Goal: Check status: Check status

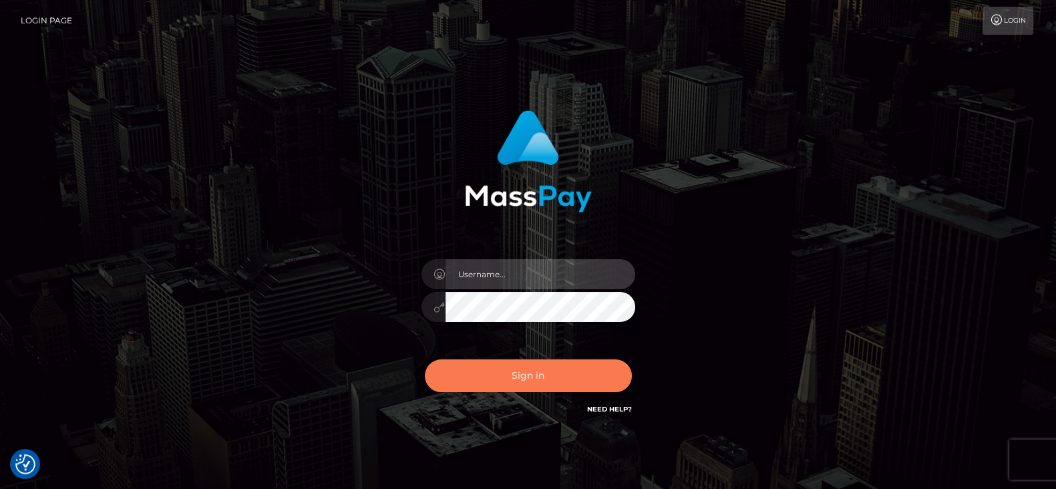
type input "[DOMAIN_NAME]"
click at [488, 376] on button "Sign in" at bounding box center [528, 376] width 207 height 33
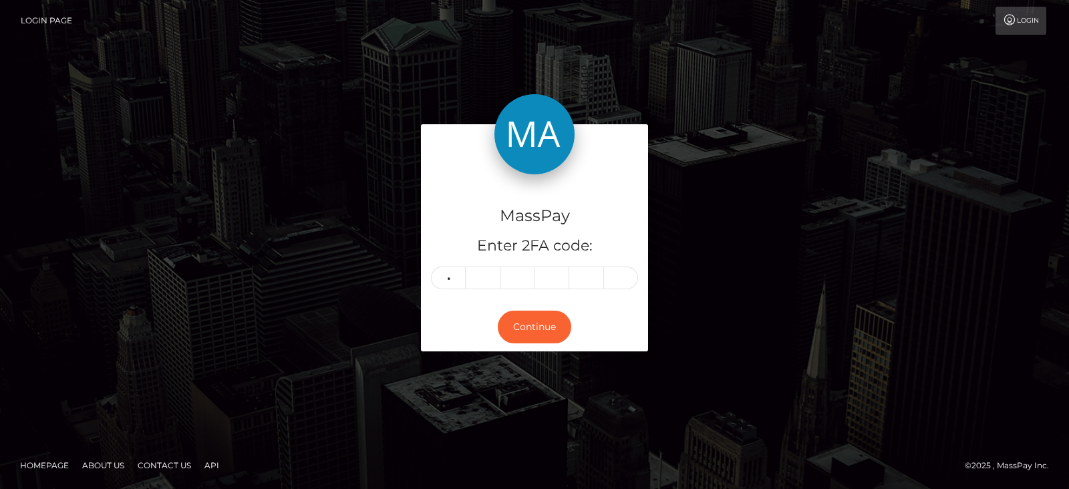
type input "0"
type input "3"
type input "6"
type input "0"
type input "9"
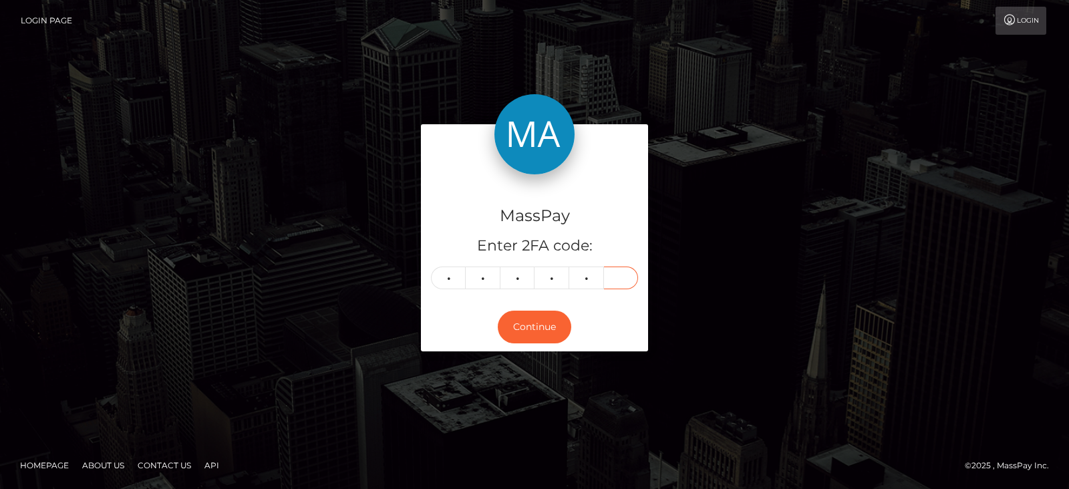
type input "1"
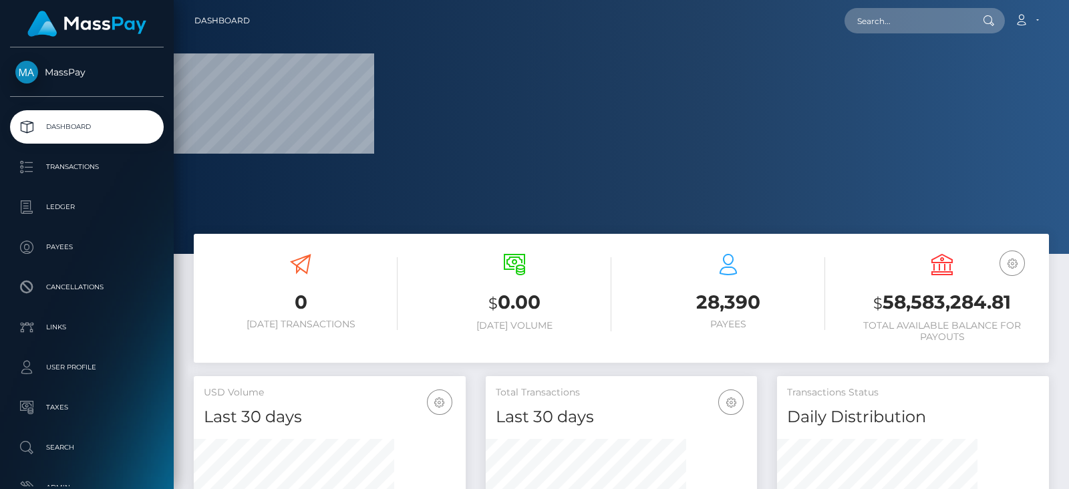
scroll to position [237, 271]
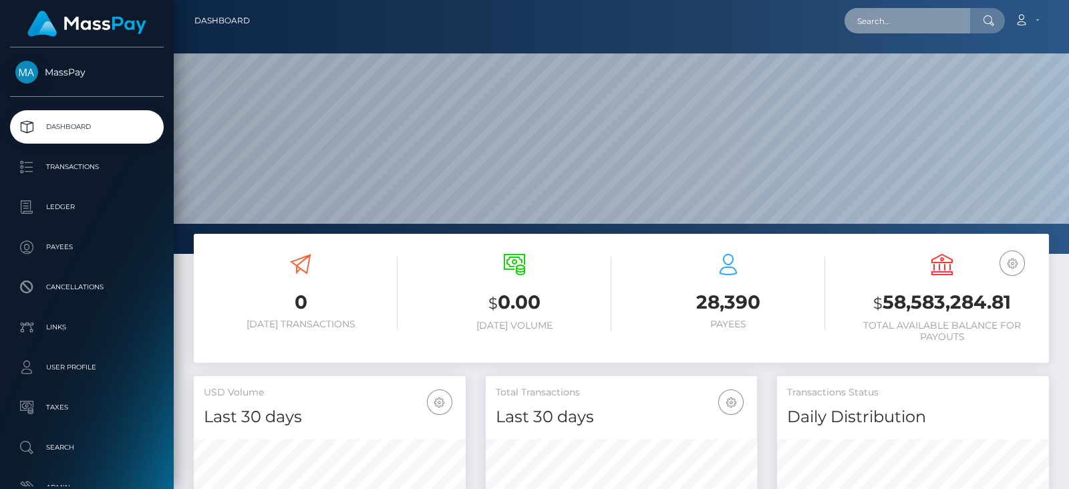
click at [917, 16] on input "text" at bounding box center [908, 20] width 126 height 25
paste input "papathanasioumitsos312@gmail.com"
type input "papathanasioumitsos312@gmail.com"
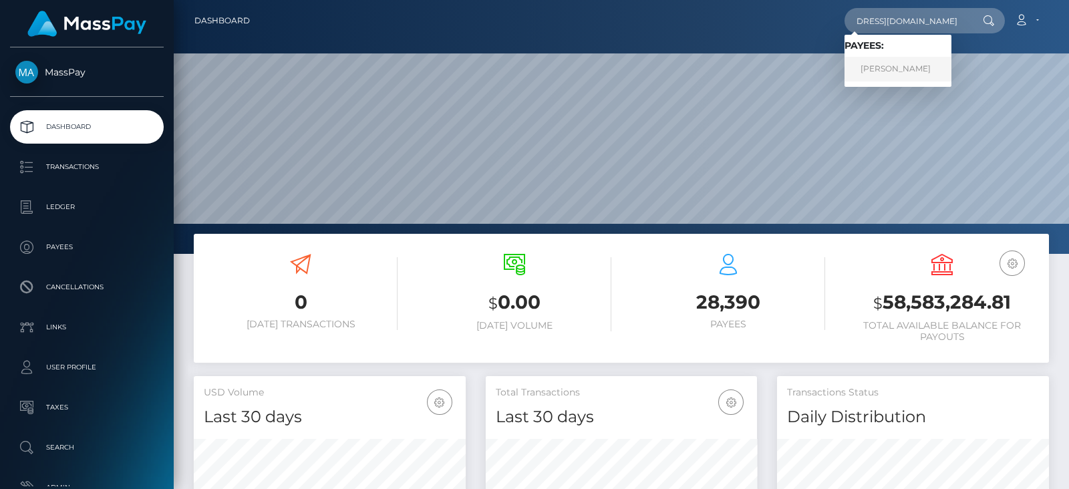
click at [891, 68] on link "DIMITRIOS PAPATHANASIOU" at bounding box center [898, 69] width 107 height 25
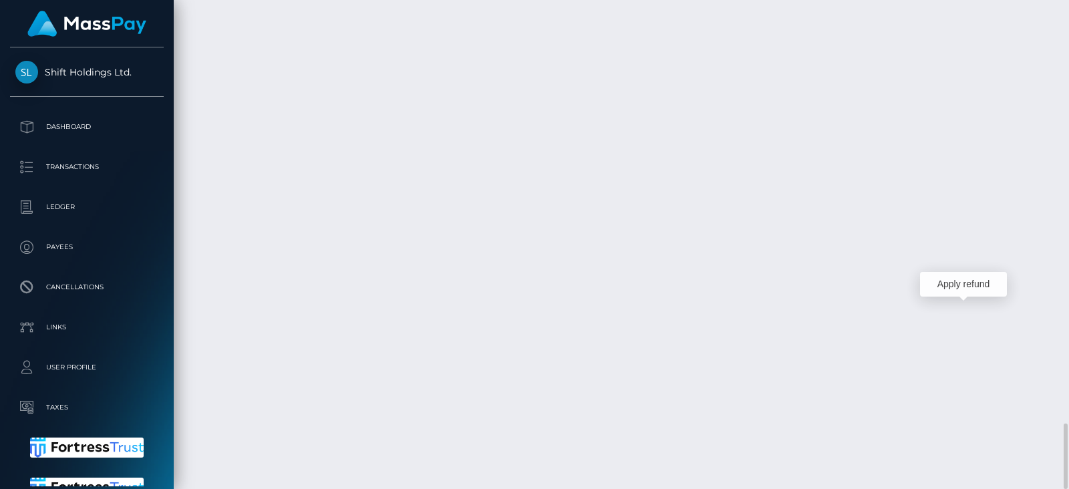
scroll to position [160, 271]
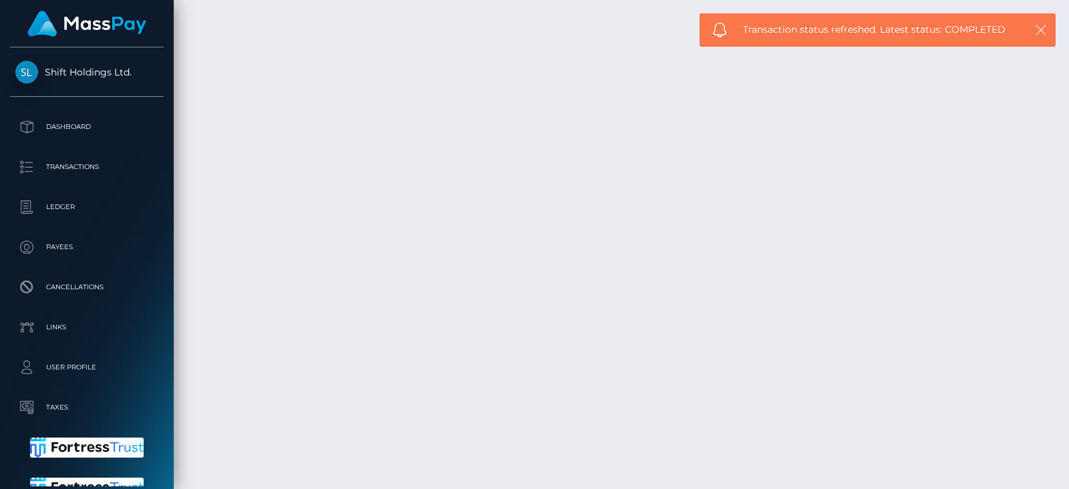
click at [1040, 29] on icon "button" at bounding box center [1040, 29] width 13 height 13
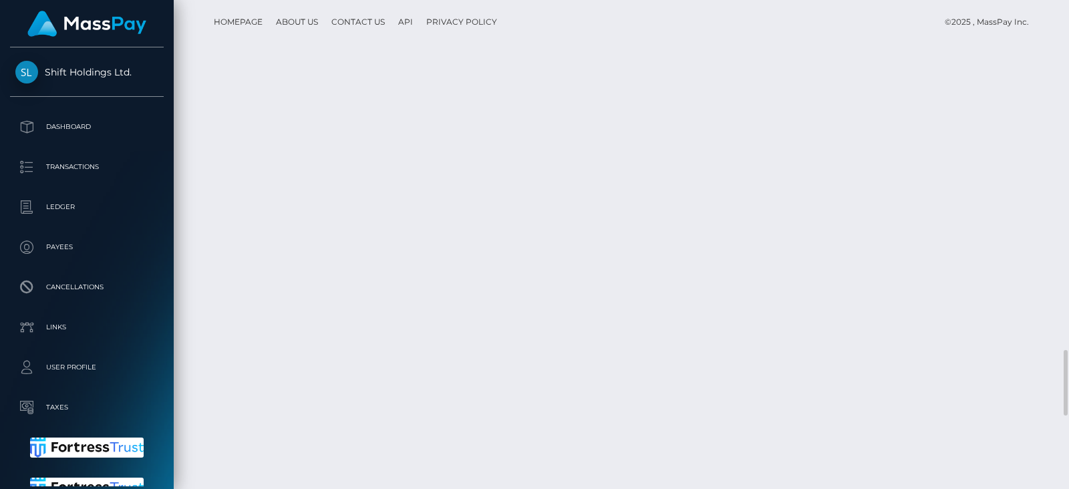
scroll to position [3144, 0]
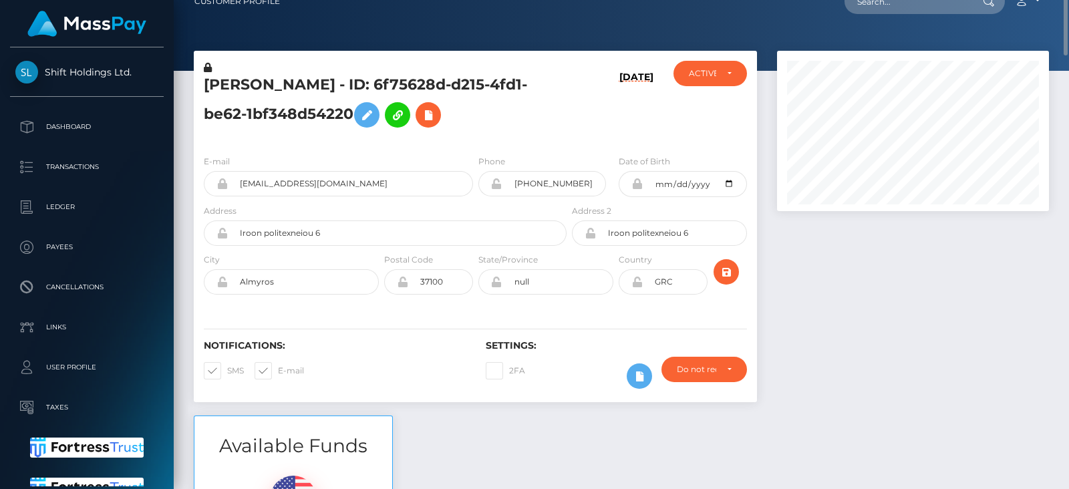
scroll to position [0, 0]
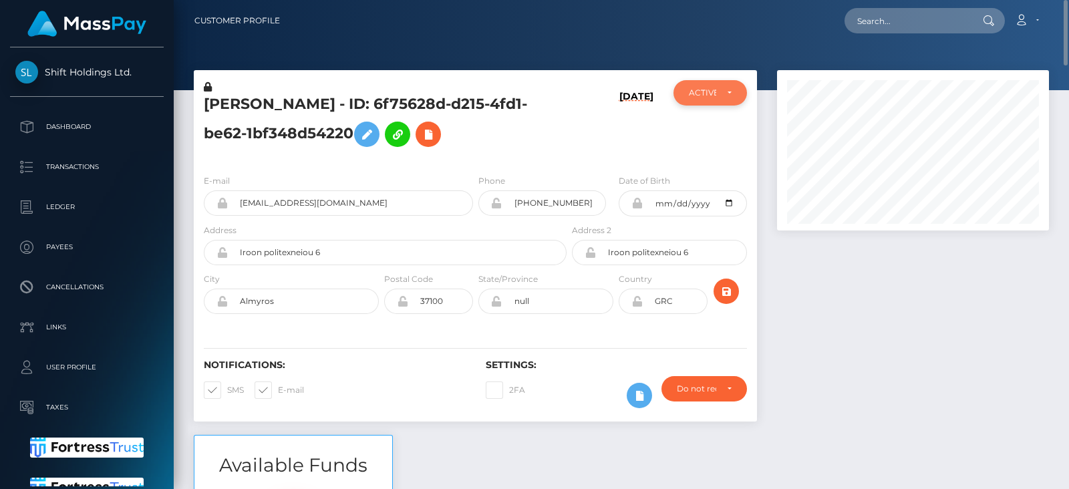
click at [701, 95] on div "ACTIVE" at bounding box center [703, 93] width 28 height 11
click at [864, 13] on input "text" at bounding box center [908, 20] width 126 height 25
paste input "findom5995@gmail.com"
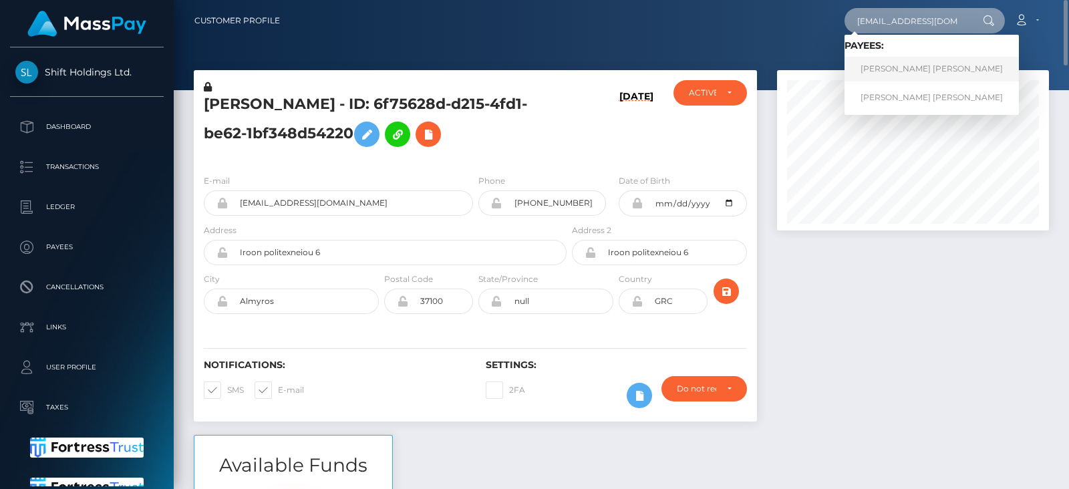
type input "findom5995@gmail.com"
click at [899, 61] on link "CYRIL PIERRE CLAUDE LANNOY" at bounding box center [932, 69] width 174 height 25
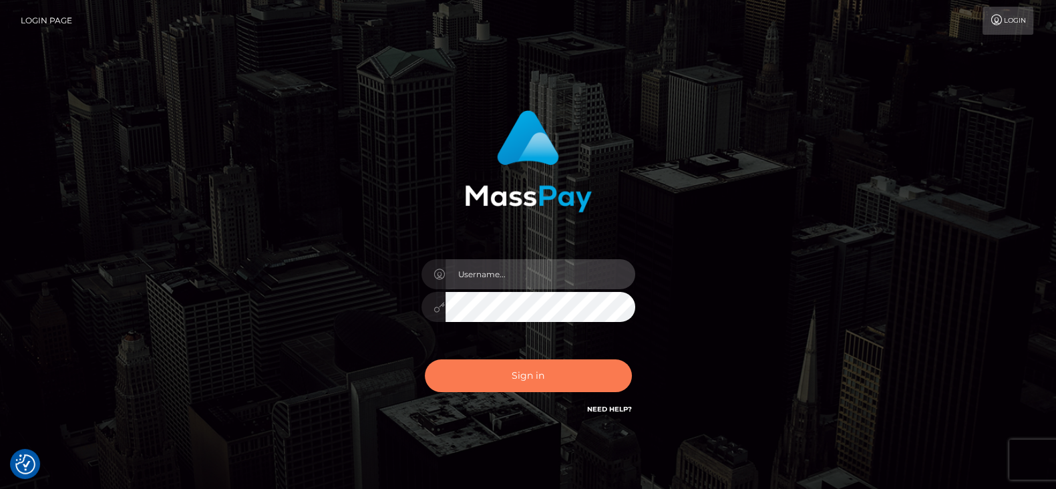
type input "[DOMAIN_NAME]"
click at [553, 379] on button "Sign in" at bounding box center [528, 376] width 207 height 33
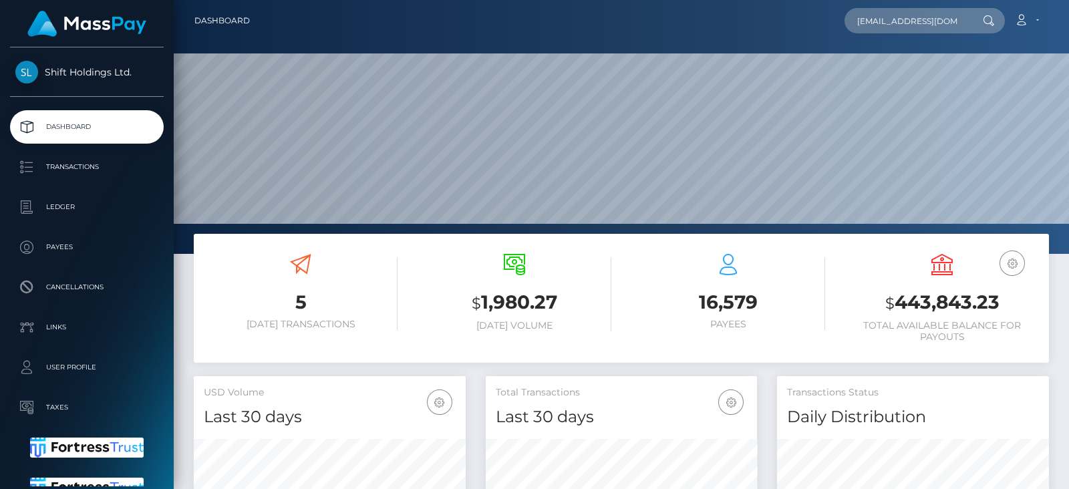
scroll to position [237, 271]
type input "itsmissgi@gmail.com"
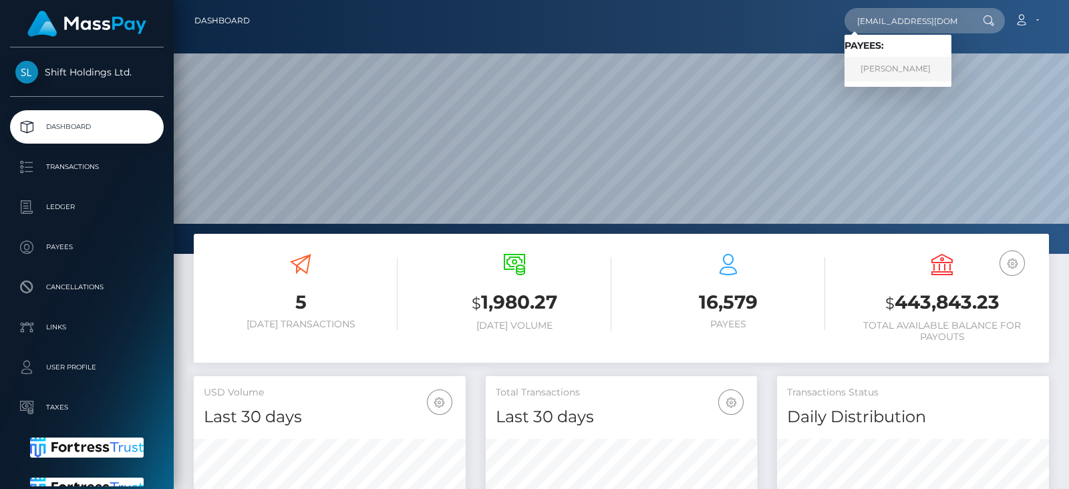
click at [914, 65] on link "OLGA SPIRIDONOVA" at bounding box center [898, 69] width 107 height 25
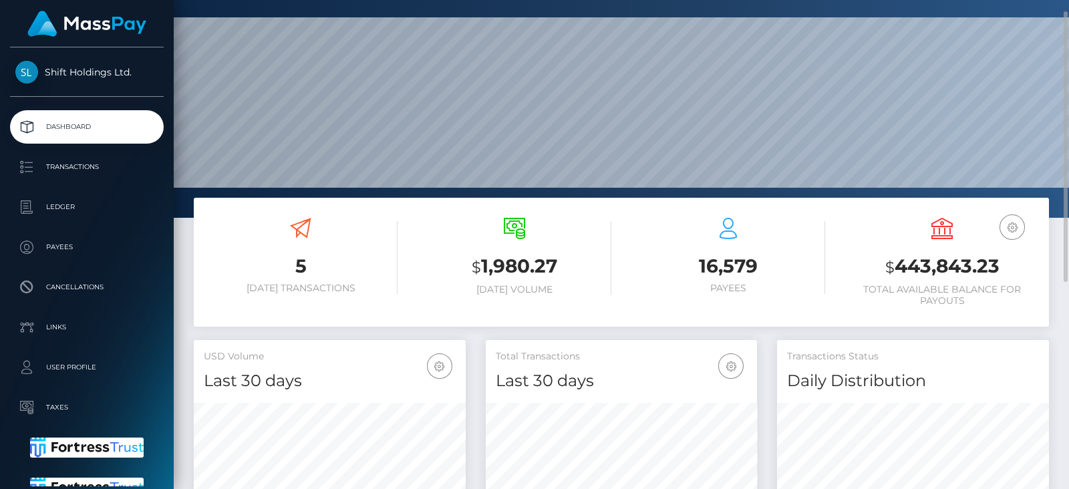
scroll to position [0, 0]
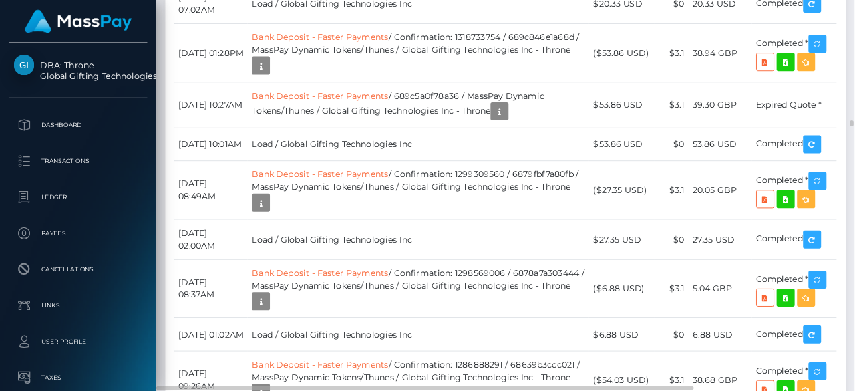
scroll to position [160, 200]
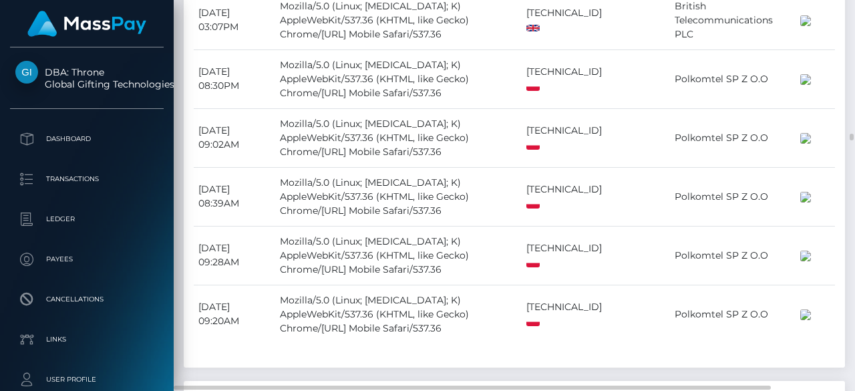
drag, startPoint x: 1044, startPoint y: 0, endPoint x: 597, endPoint y: 233, distance: 503.9
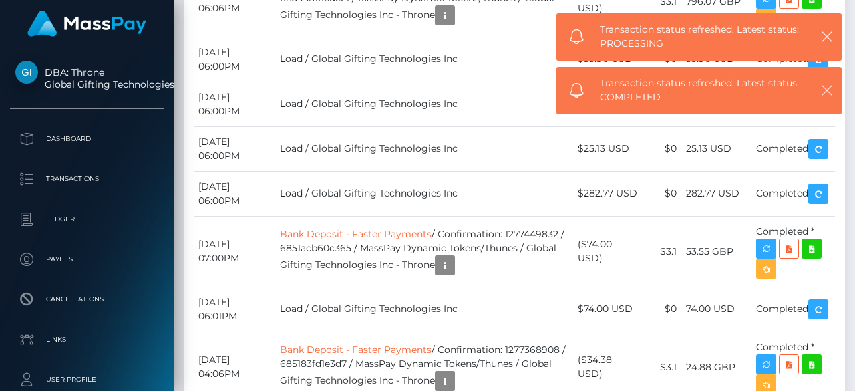
click at [825, 88] on icon "button" at bounding box center [827, 90] width 13 height 13
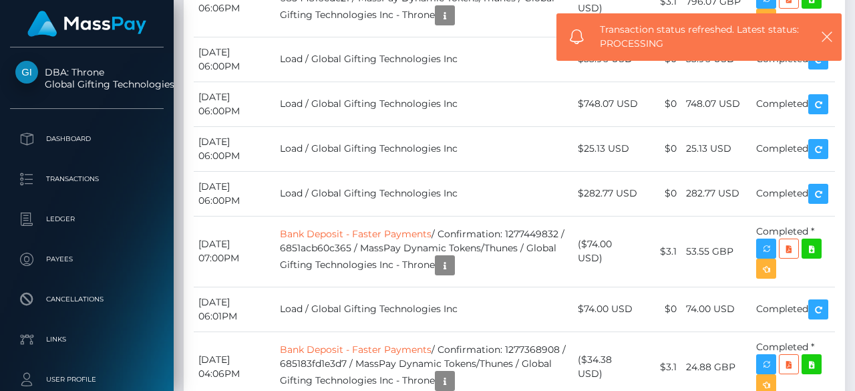
click at [828, 30] on div "Transaction status refreshed. Latest status: COMPLETED" at bounding box center [699, 42] width 285 height 47
click at [827, 39] on icon "button" at bounding box center [827, 36] width 13 height 13
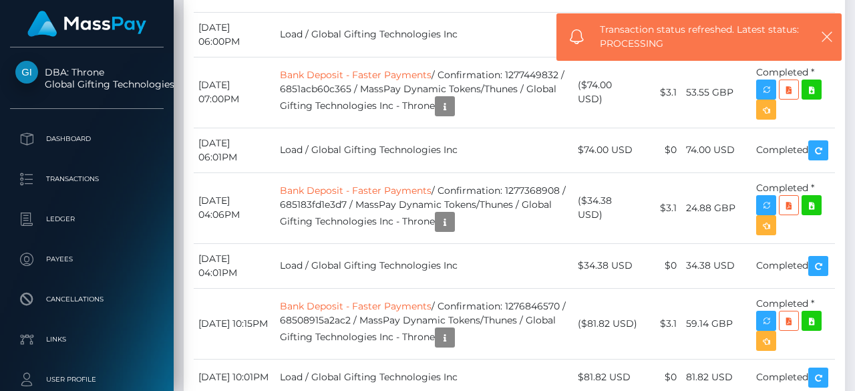
click at [826, 27] on div "Transaction status refreshed. Latest status: PROCESSING" at bounding box center [699, 36] width 285 height 47
click at [827, 34] on icon "button" at bounding box center [827, 36] width 13 height 13
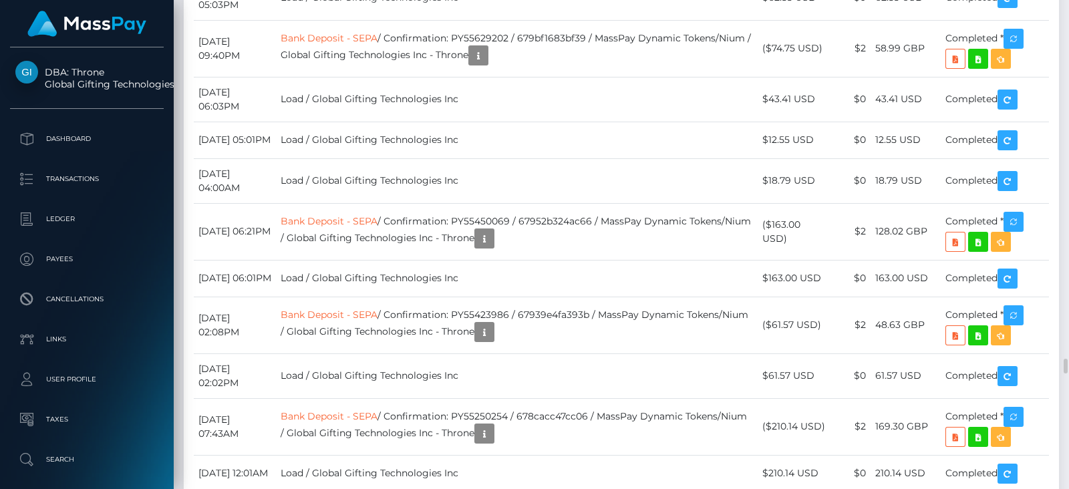
drag, startPoint x: 833, startPoint y: 0, endPoint x: 748, endPoint y: 282, distance: 294.3
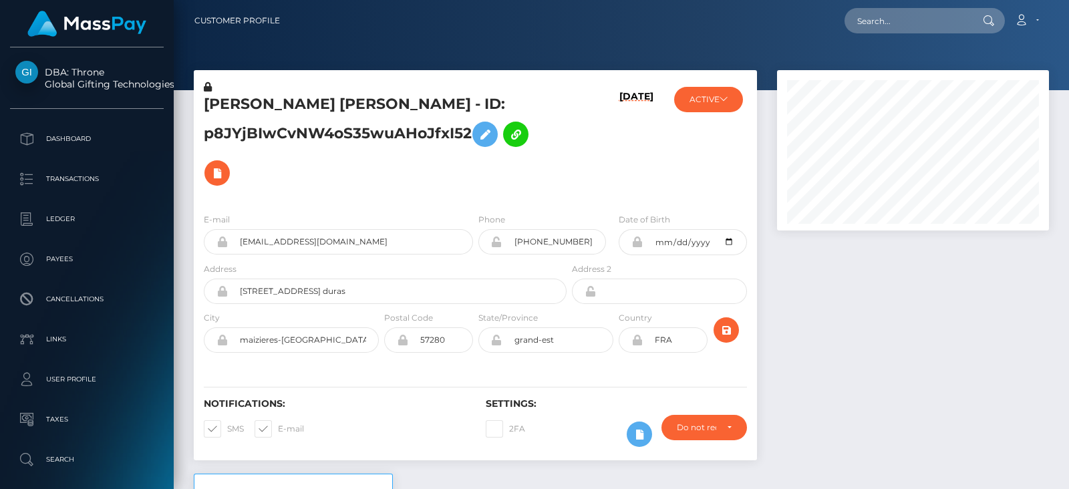
scroll to position [160, 271]
click at [728, 101] on icon at bounding box center [724, 99] width 8 height 8
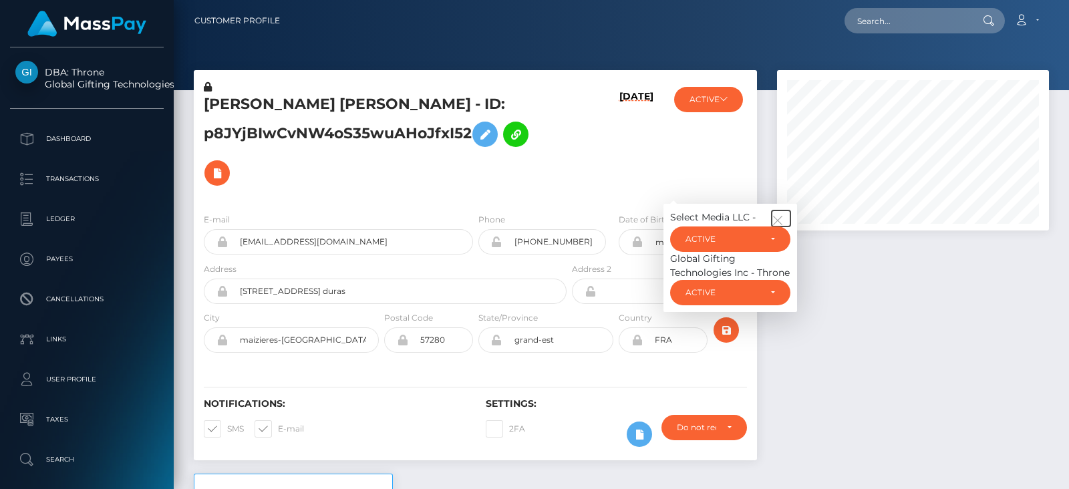
click at [782, 220] on icon "button" at bounding box center [778, 220] width 12 height 12
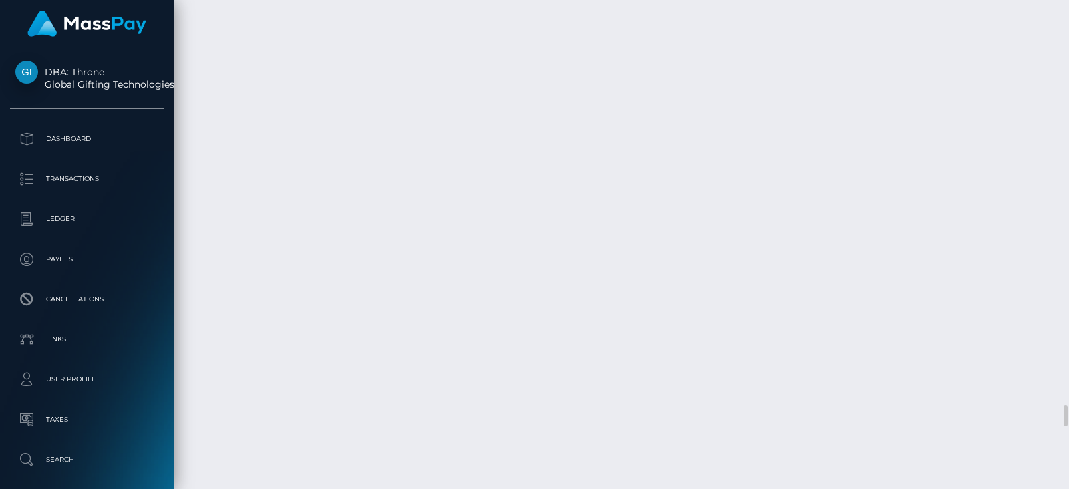
scroll to position [8714, 0]
